Goal: Task Accomplishment & Management: Use online tool/utility

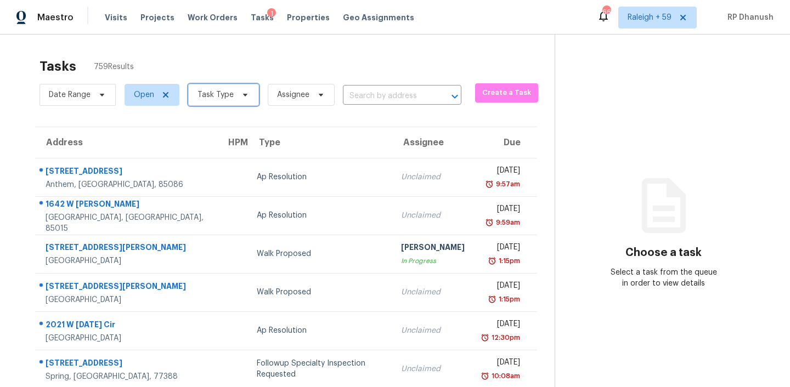
click at [220, 98] on span "Task Type" at bounding box center [216, 94] width 36 height 11
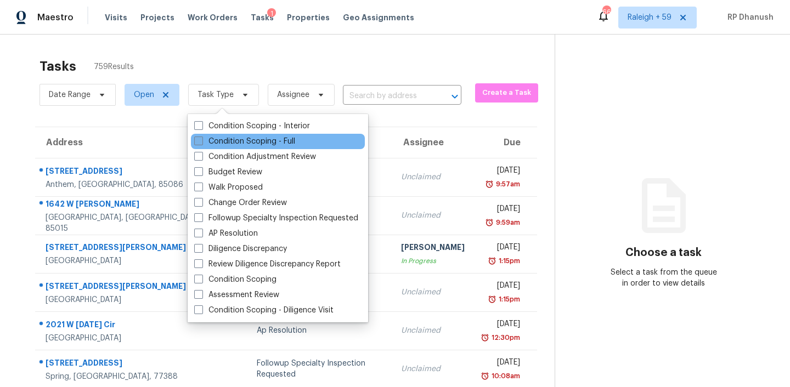
click at [242, 143] on label "Condition Scoping - Full" at bounding box center [244, 141] width 101 height 11
click at [201, 143] on input "Condition Scoping - Full" at bounding box center [197, 139] width 7 height 7
checkbox input "true"
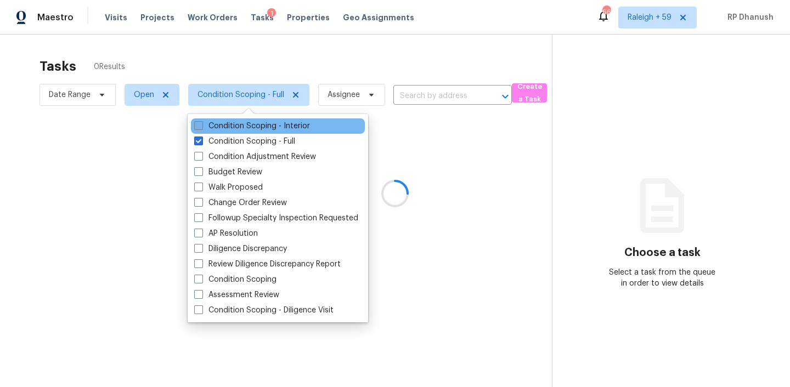
click at [242, 129] on label "Condition Scoping - Interior" at bounding box center [252, 126] width 116 height 11
click at [201, 128] on input "Condition Scoping - Interior" at bounding box center [197, 124] width 7 height 7
checkbox input "true"
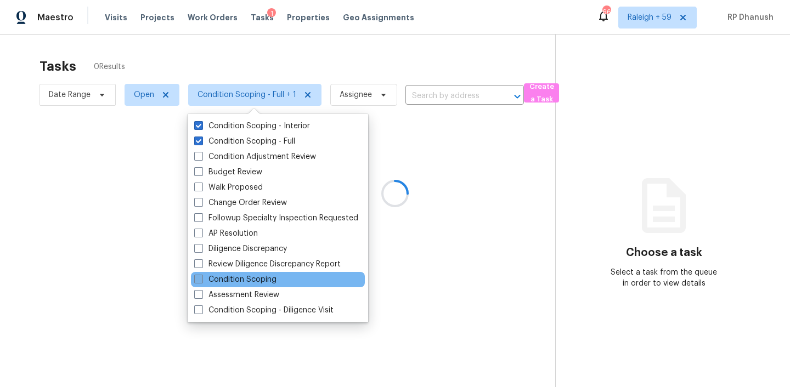
click at [234, 281] on label "Condition Scoping" at bounding box center [235, 279] width 82 height 11
click at [201, 281] on input "Condition Scoping" at bounding box center [197, 277] width 7 height 7
checkbox input "true"
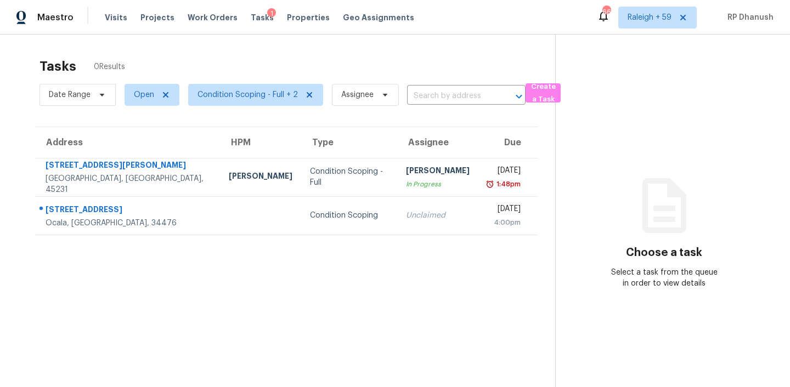
click at [599, 178] on section "Choose a task Select a task from the queue in order to view details" at bounding box center [663, 228] width 217 height 387
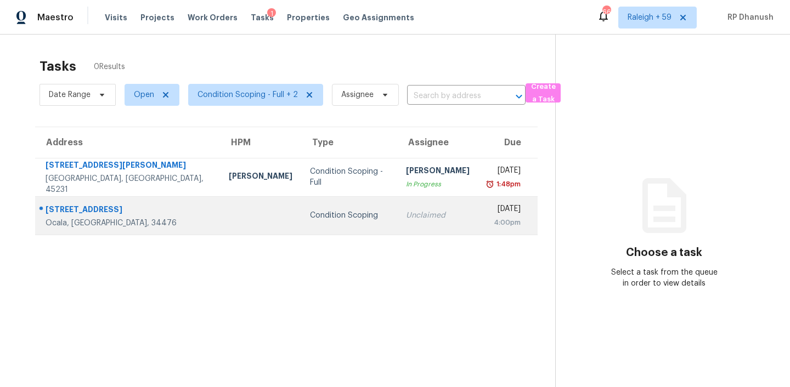
click at [416, 201] on td "Unclaimed" at bounding box center [437, 215] width 81 height 38
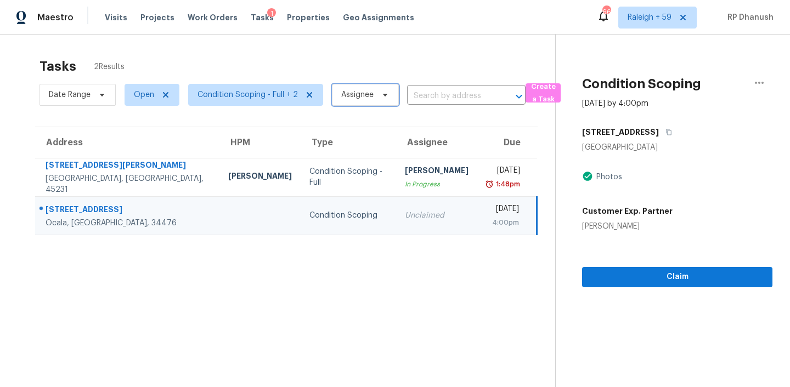
click at [337, 99] on span "Assignee" at bounding box center [365, 95] width 67 height 22
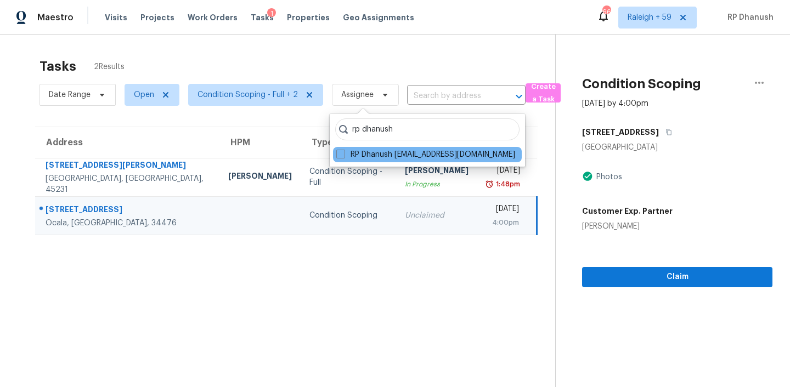
type input "rp dhanush"
click at [360, 149] on div "RP Dhanush rp.dhanush@opendoor.com" at bounding box center [427, 154] width 189 height 15
click at [361, 151] on label "RP Dhanush rp.dhanush@opendoor.com" at bounding box center [425, 154] width 179 height 11
click at [343, 151] on input "RP Dhanush rp.dhanush@opendoor.com" at bounding box center [339, 152] width 7 height 7
checkbox input "true"
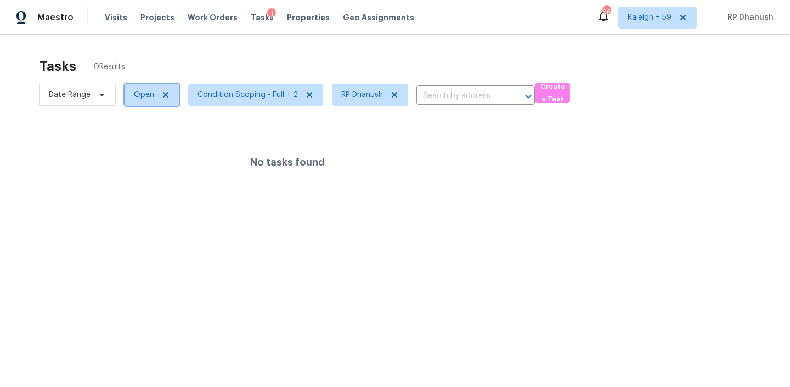
click at [137, 94] on span "Open" at bounding box center [144, 94] width 20 height 11
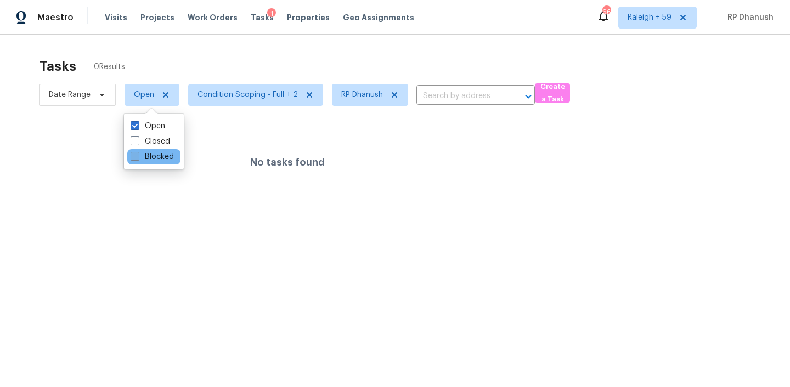
click at [157, 153] on label "Blocked" at bounding box center [152, 156] width 43 height 11
click at [138, 153] on input "Blocked" at bounding box center [134, 154] width 7 height 7
checkbox input "true"
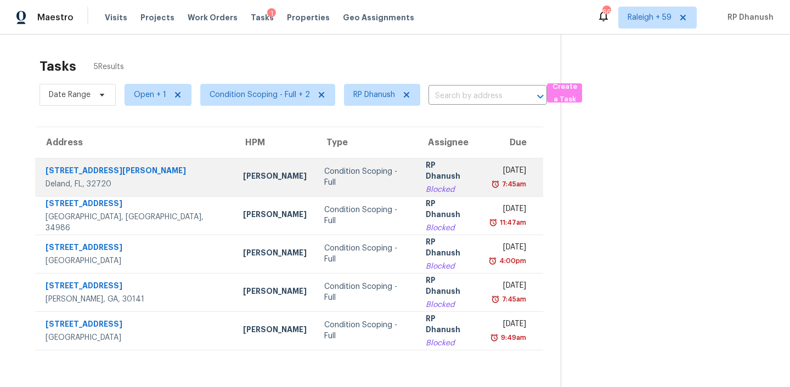
click at [417, 174] on td "RP Dhanush Blocked" at bounding box center [448, 177] width 63 height 38
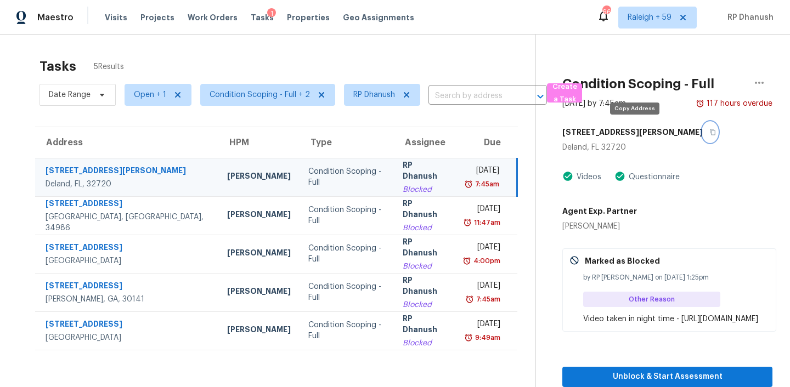
click at [703, 131] on button "button" at bounding box center [710, 132] width 15 height 20
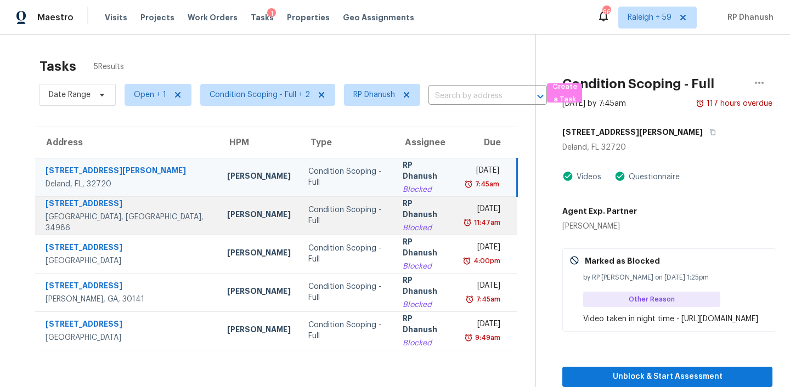
click at [465, 215] on div "[DATE]" at bounding box center [482, 211] width 36 height 14
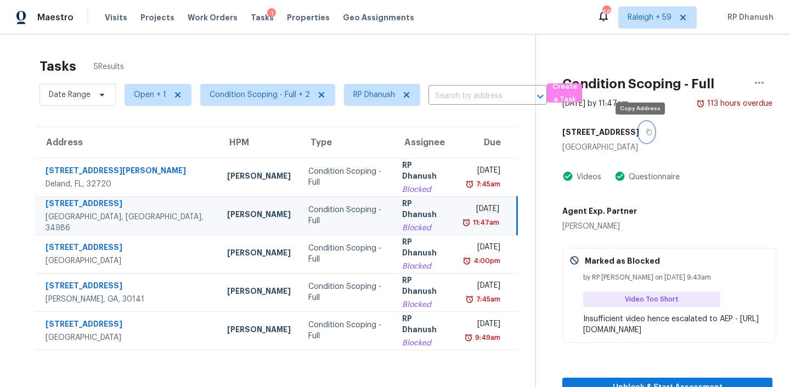
click at [641, 128] on button "button" at bounding box center [646, 132] width 15 height 20
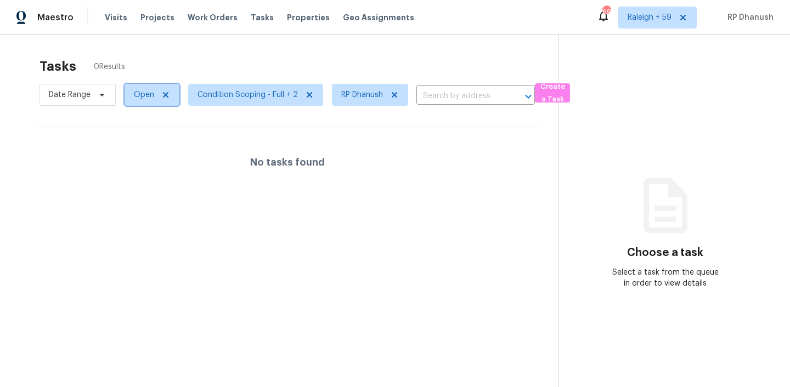
click at [130, 94] on span "Open" at bounding box center [152, 95] width 55 height 22
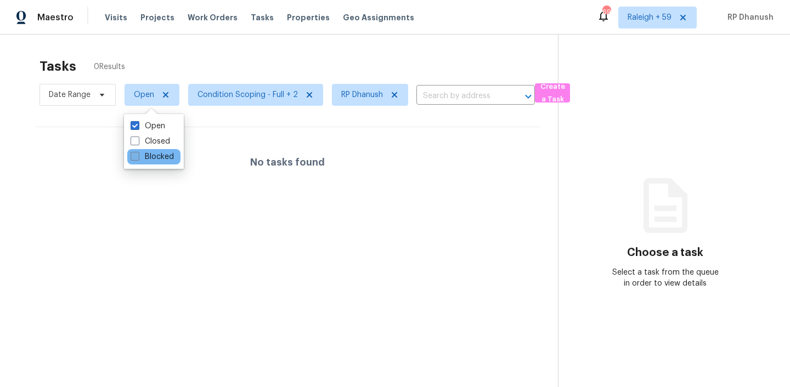
click at [143, 156] on label "Blocked" at bounding box center [152, 156] width 43 height 11
click at [138, 156] on input "Blocked" at bounding box center [134, 154] width 7 height 7
checkbox input "true"
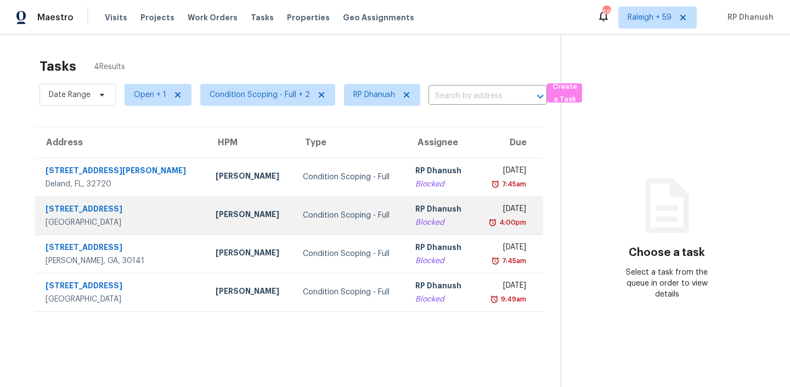
click at [484, 212] on div "Fri, Oct 3rd 2025" at bounding box center [505, 211] width 43 height 14
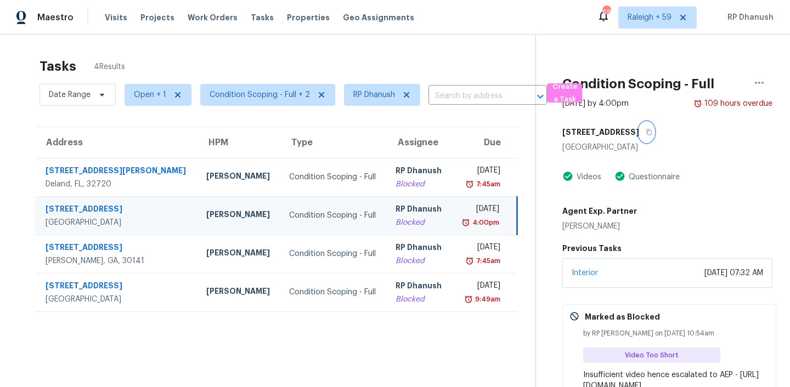
click at [646, 130] on icon "button" at bounding box center [648, 132] width 5 height 6
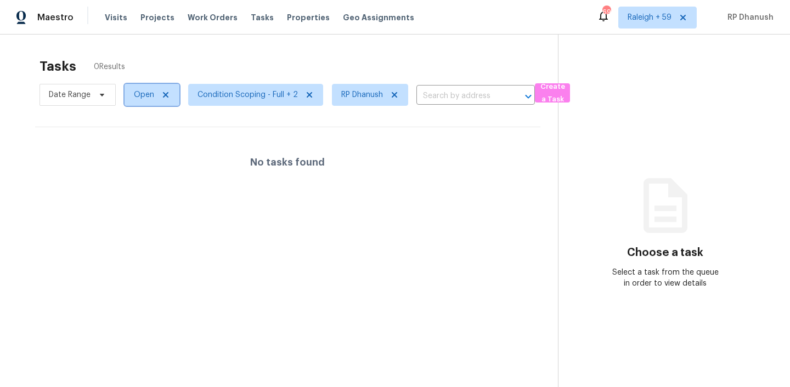
click at [151, 90] on span "Open" at bounding box center [144, 94] width 20 height 11
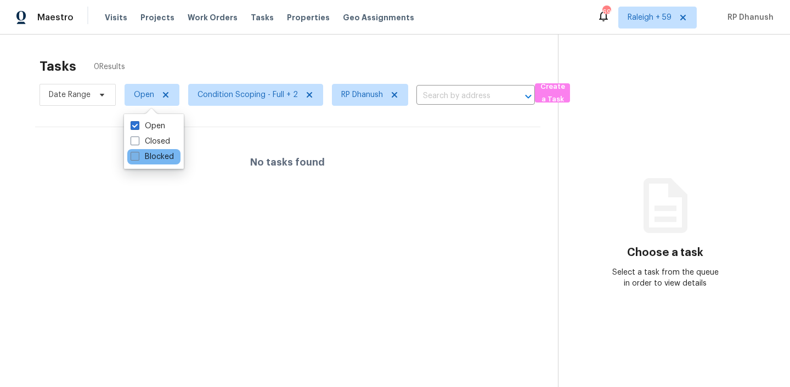
click at [151, 158] on label "Blocked" at bounding box center [152, 156] width 43 height 11
click at [138, 158] on input "Blocked" at bounding box center [134, 154] width 7 height 7
checkbox input "true"
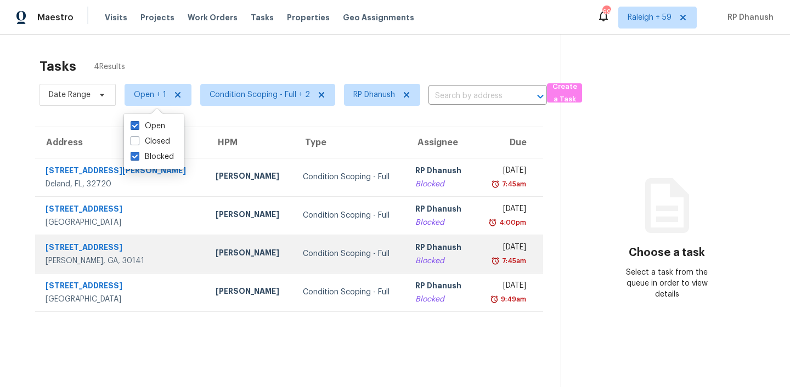
click at [425, 244] on div "RP Dhanush" at bounding box center [440, 249] width 51 height 14
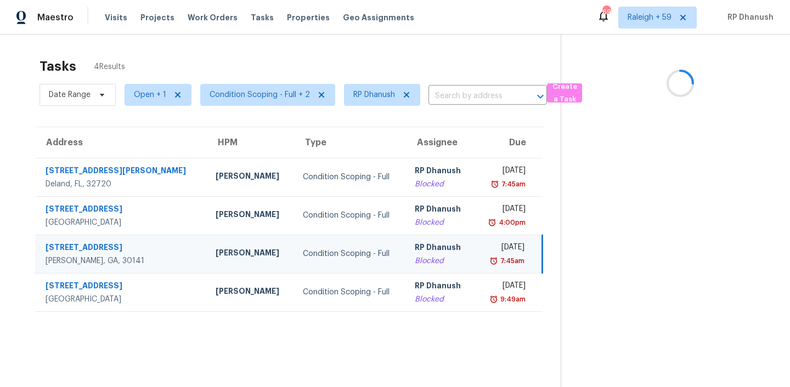
click at [483, 263] on div "7:45am" at bounding box center [504, 261] width 42 height 11
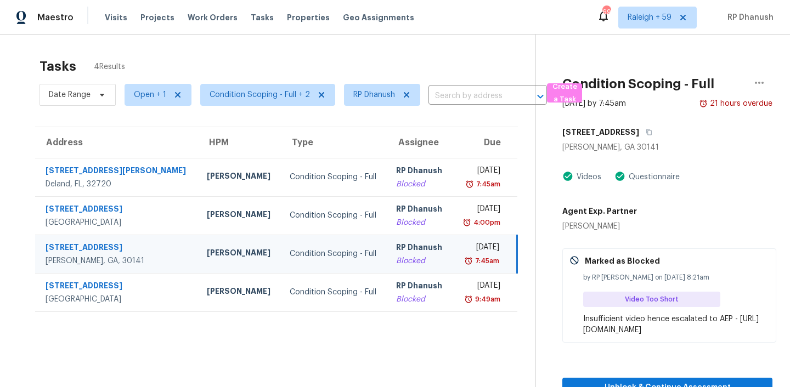
click at [396, 252] on div "RP Dhanush" at bounding box center [419, 249] width 47 height 14
click at [639, 128] on button "button" at bounding box center [646, 132] width 15 height 20
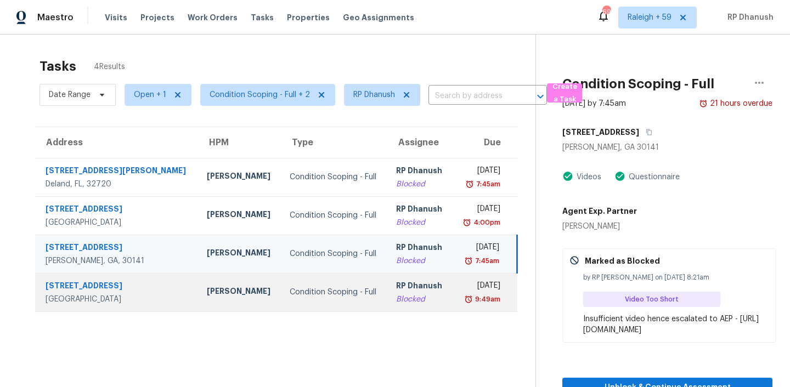
click at [475, 297] on div "9:49am" at bounding box center [486, 299] width 27 height 11
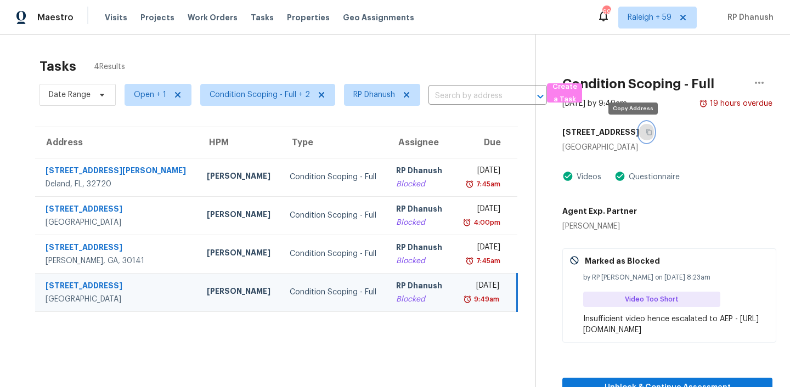
click at [639, 126] on button "button" at bounding box center [646, 132] width 15 height 20
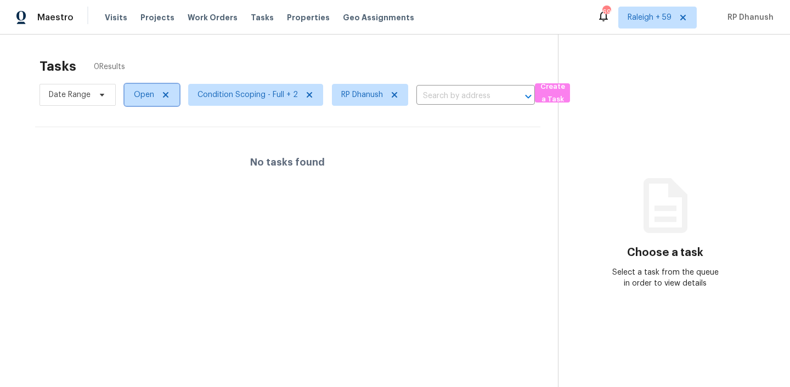
click at [144, 84] on span "Open" at bounding box center [152, 95] width 55 height 22
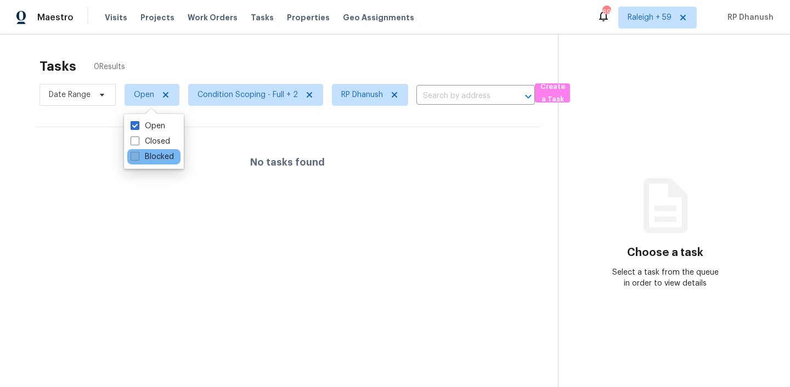
click at [145, 153] on label "Blocked" at bounding box center [152, 156] width 43 height 11
click at [138, 153] on input "Blocked" at bounding box center [134, 154] width 7 height 7
checkbox input "true"
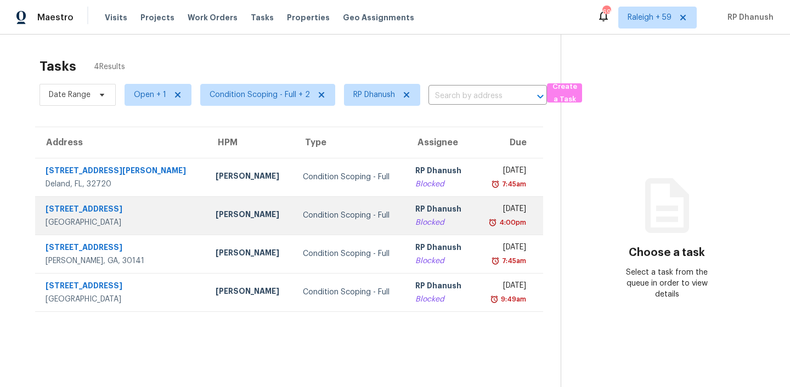
click at [216, 215] on div "[PERSON_NAME]" at bounding box center [251, 216] width 70 height 14
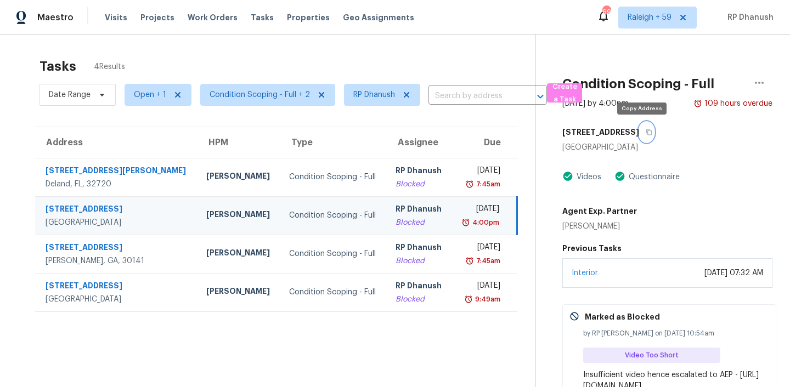
click at [646, 133] on icon "button" at bounding box center [649, 132] width 7 height 7
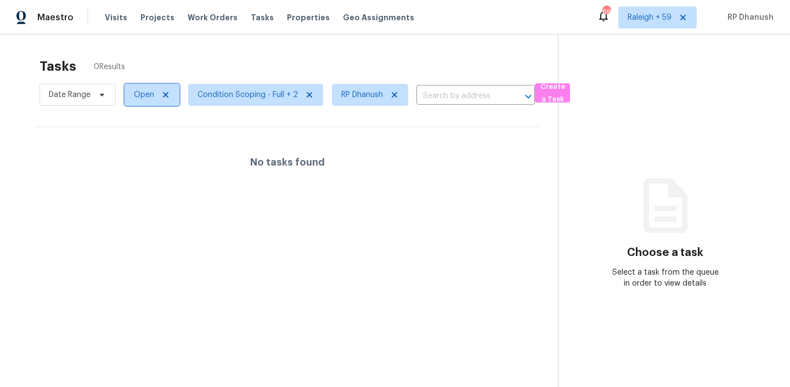
click at [152, 95] on span "Open" at bounding box center [144, 94] width 20 height 11
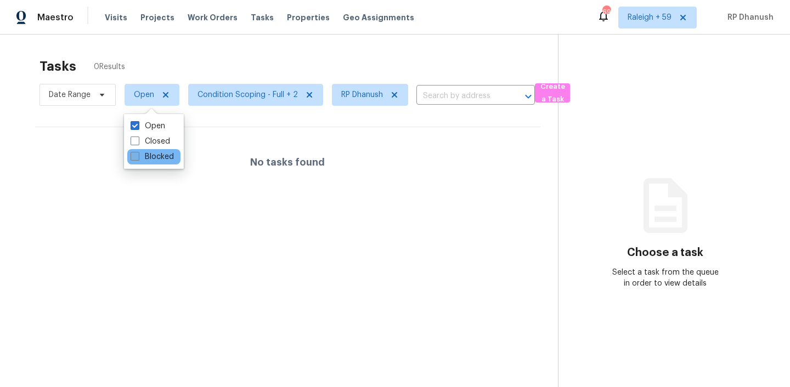
click at [156, 154] on label "Blocked" at bounding box center [152, 156] width 43 height 11
click at [138, 154] on input "Blocked" at bounding box center [134, 154] width 7 height 7
checkbox input "true"
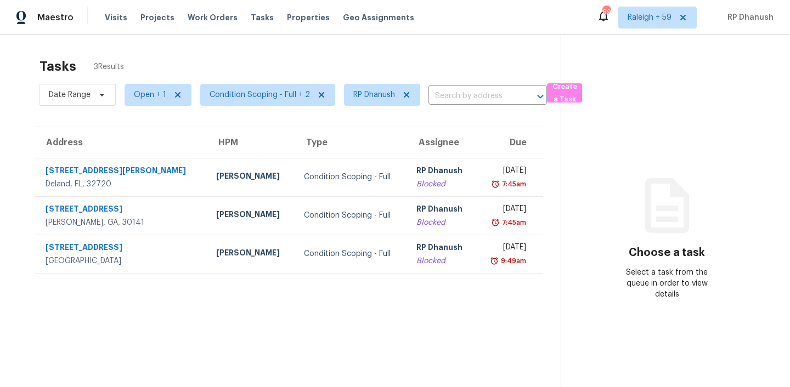
click at [358, 38] on div "Tasks 3 Results Date Range Open + 1 Condition Scoping - Full + 2 RP Dhanush ​ C…" at bounding box center [395, 228] width 790 height 387
click at [152, 101] on span "Open + 1" at bounding box center [158, 95] width 67 height 22
click at [163, 129] on label "Blocked" at bounding box center [152, 126] width 43 height 11
click at [138, 128] on input "Blocked" at bounding box center [134, 124] width 7 height 7
checkbox input "false"
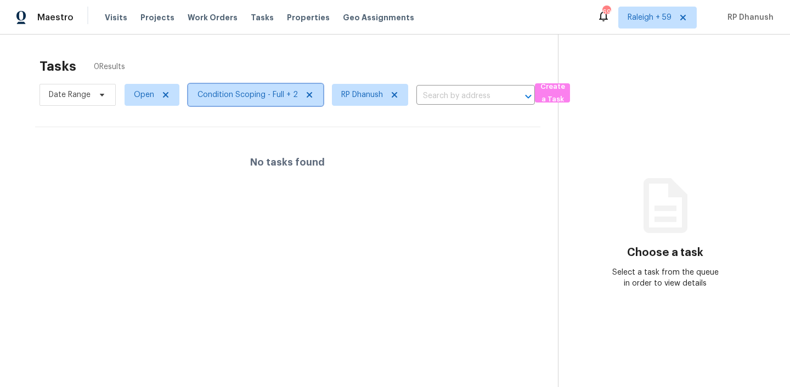
click at [249, 95] on span "Condition Scoping - Full + 2" at bounding box center [248, 94] width 100 height 11
click at [392, 94] on icon at bounding box center [394, 95] width 9 height 9
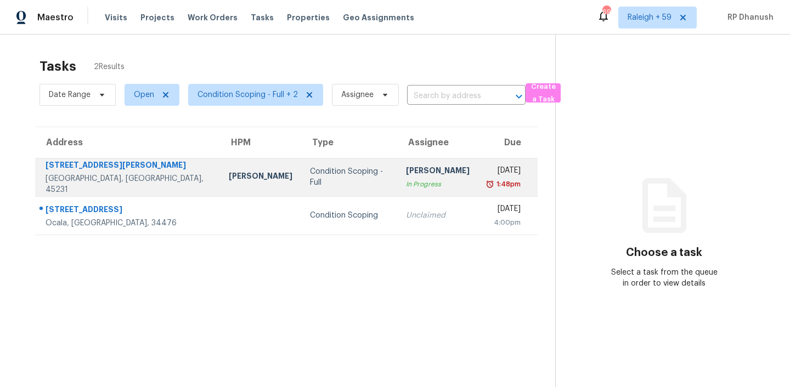
click at [406, 185] on div "In Progress" at bounding box center [438, 184] width 64 height 11
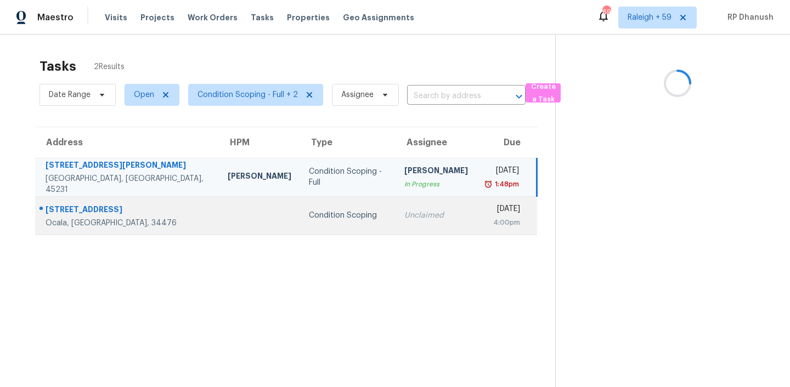
click at [396, 229] on td "Unclaimed" at bounding box center [436, 215] width 81 height 38
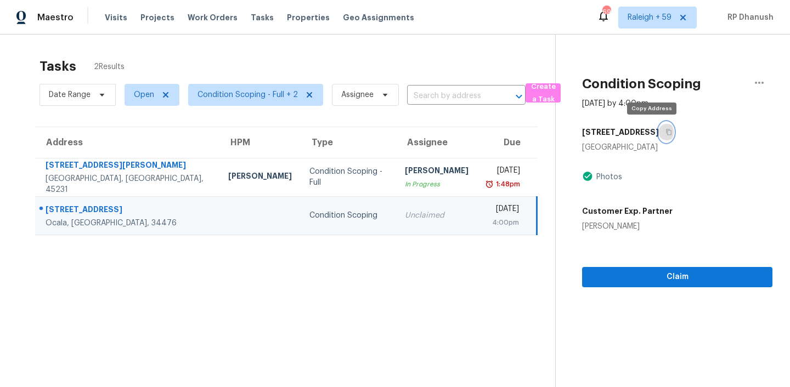
click at [659, 132] on button "button" at bounding box center [666, 132] width 15 height 20
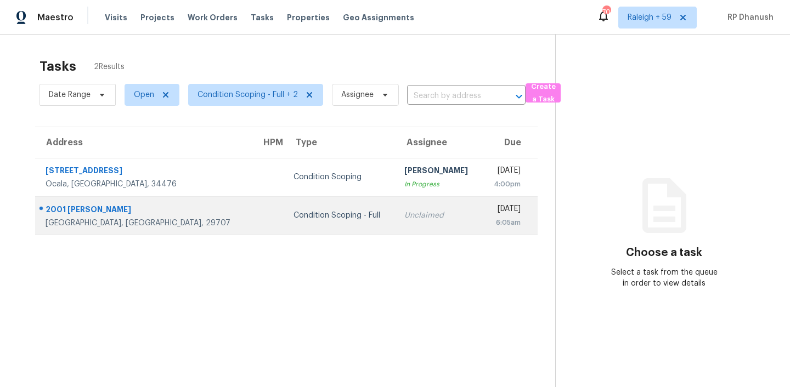
click at [285, 217] on td "Condition Scoping - Full" at bounding box center [340, 215] width 111 height 38
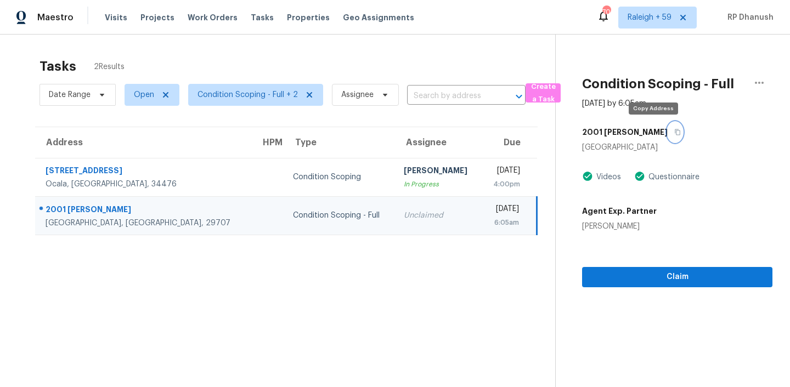
click at [668, 132] on button "button" at bounding box center [675, 132] width 15 height 20
